Goal: Task Accomplishment & Management: Manage account settings

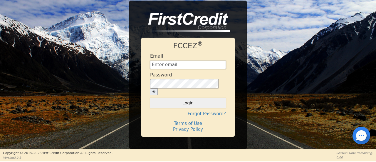
type input "[EMAIL_ADDRESS][DOMAIN_NAME]"
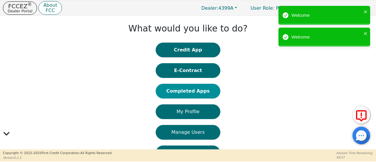
click at [172, 94] on button "Completed Apps" at bounding box center [188, 91] width 65 height 15
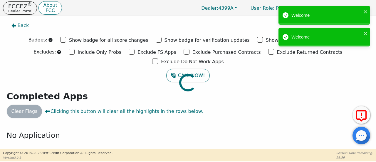
click at [99, 19] on div at bounding box center [187, 19] width 367 height 0
click at [151, 19] on div at bounding box center [187, 19] width 367 height 0
click at [100, 19] on div at bounding box center [187, 19] width 367 height 0
click at [183, 52] on input "Exclude Purchased Contracts" at bounding box center [186, 52] width 6 height 6
checkbox input "true"
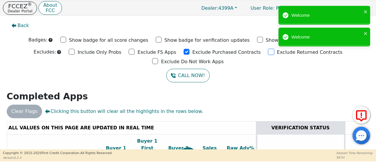
drag, startPoint x: 227, startPoint y: 51, endPoint x: 276, endPoint y: 54, distance: 48.8
click at [268, 51] on input "Exclude Returned Contracts" at bounding box center [271, 52] width 6 height 6
checkbox input "true"
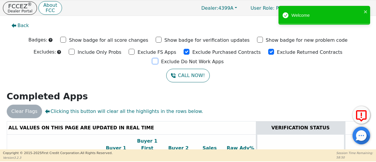
click at [158, 58] on input "Exclude Do Not Work Apps" at bounding box center [155, 61] width 6 height 6
checkbox input "true"
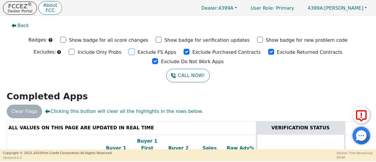
click at [129, 52] on input "Exclude FS Apps" at bounding box center [132, 52] width 6 height 6
checkbox input "true"
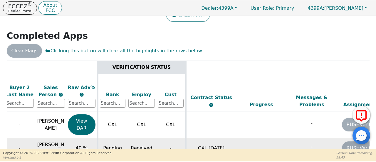
scroll to position [0, 160]
